Goal: Information Seeking & Learning: Learn about a topic

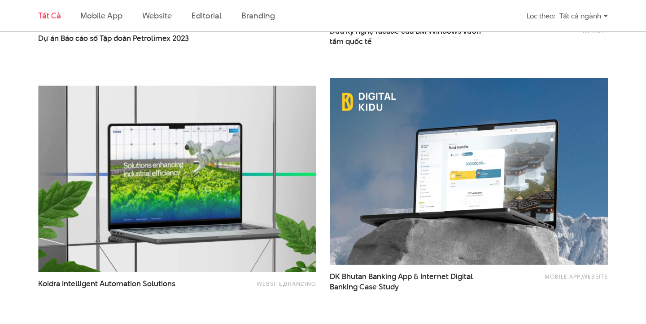
scroll to position [1561, 0]
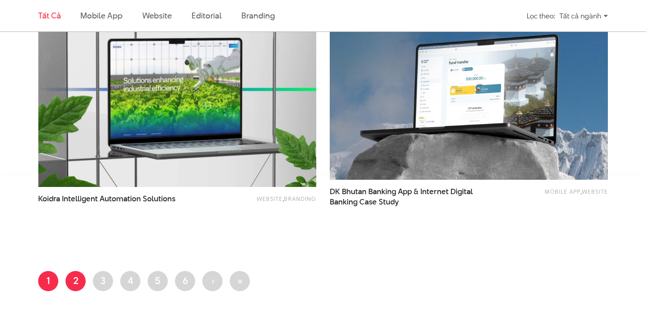
click at [75, 278] on link "Trang 2" at bounding box center [76, 281] width 20 height 20
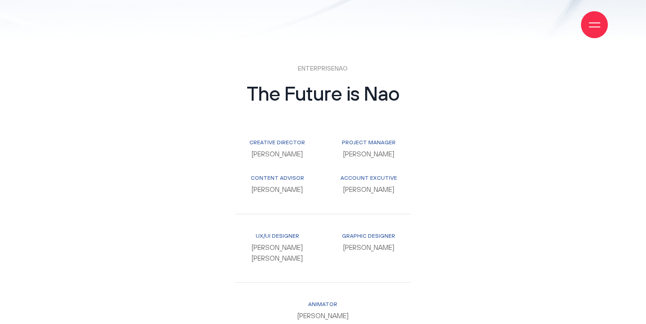
scroll to position [6968, 0]
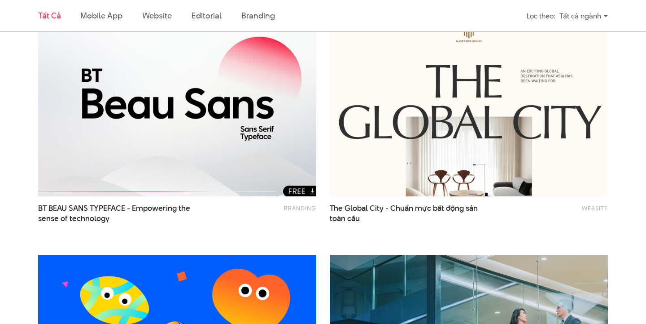
scroll to position [320, 0]
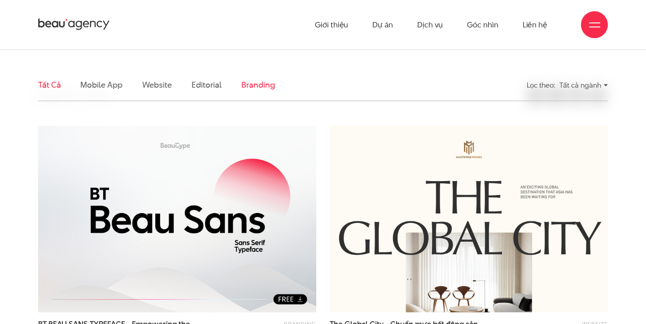
click at [265, 82] on link "Branding" at bounding box center [257, 84] width 33 height 11
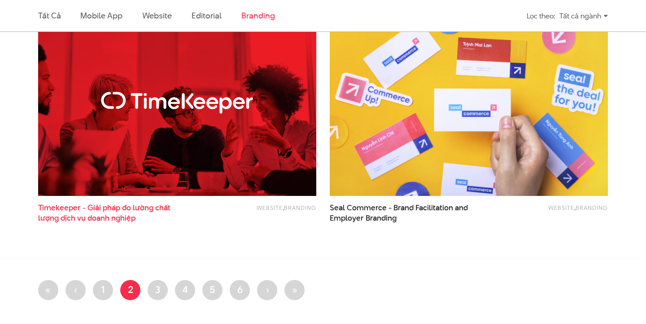
scroll to position [808, 0]
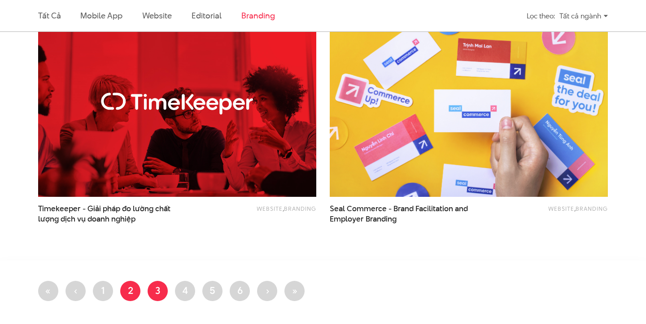
click at [160, 293] on link "Trang 3" at bounding box center [158, 291] width 20 height 20
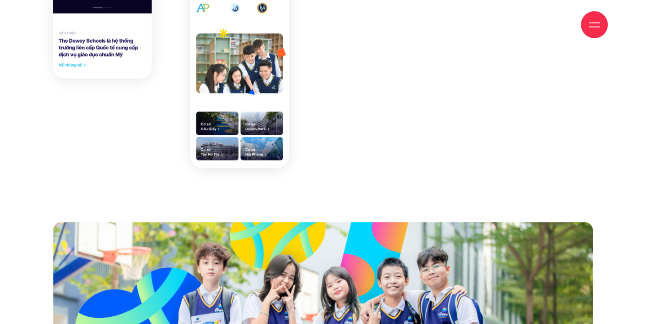
scroll to position [1387, 0]
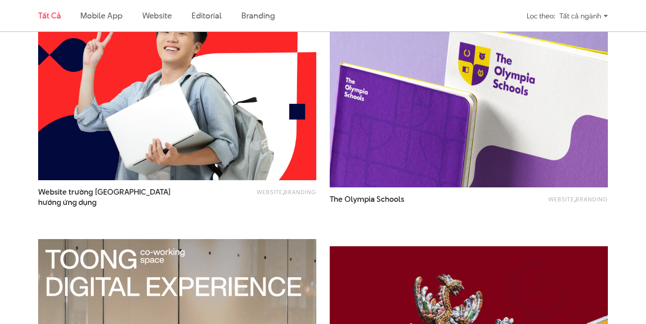
scroll to position [1320, 0]
